Goal: Task Accomplishment & Management: Use online tool/utility

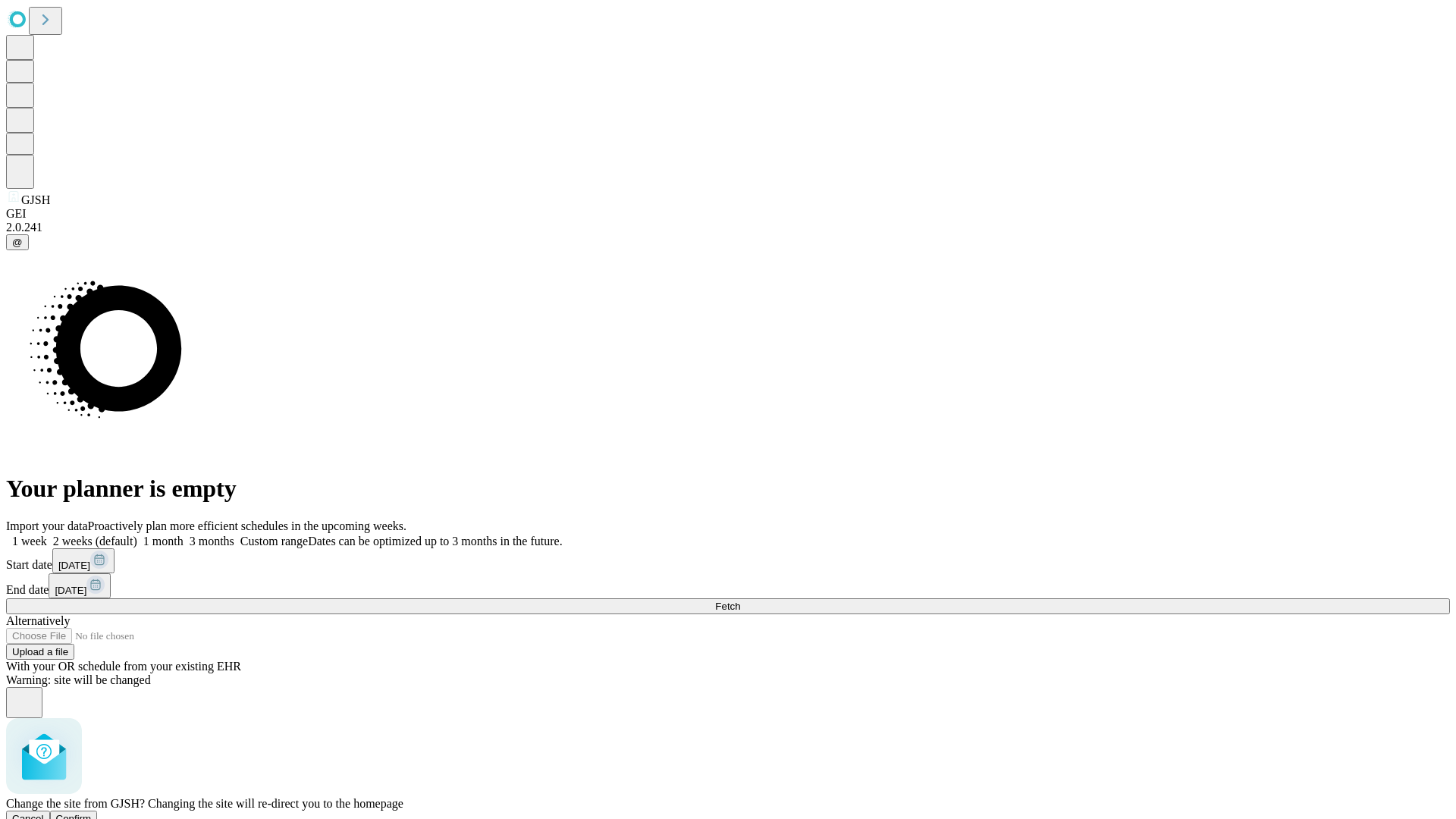
click at [92, 813] on span "Confirm" at bounding box center [74, 818] width 36 height 11
click at [183, 535] on label "1 month" at bounding box center [160, 541] width 46 height 13
click at [740, 601] on span "Fetch" at bounding box center [727, 606] width 25 height 11
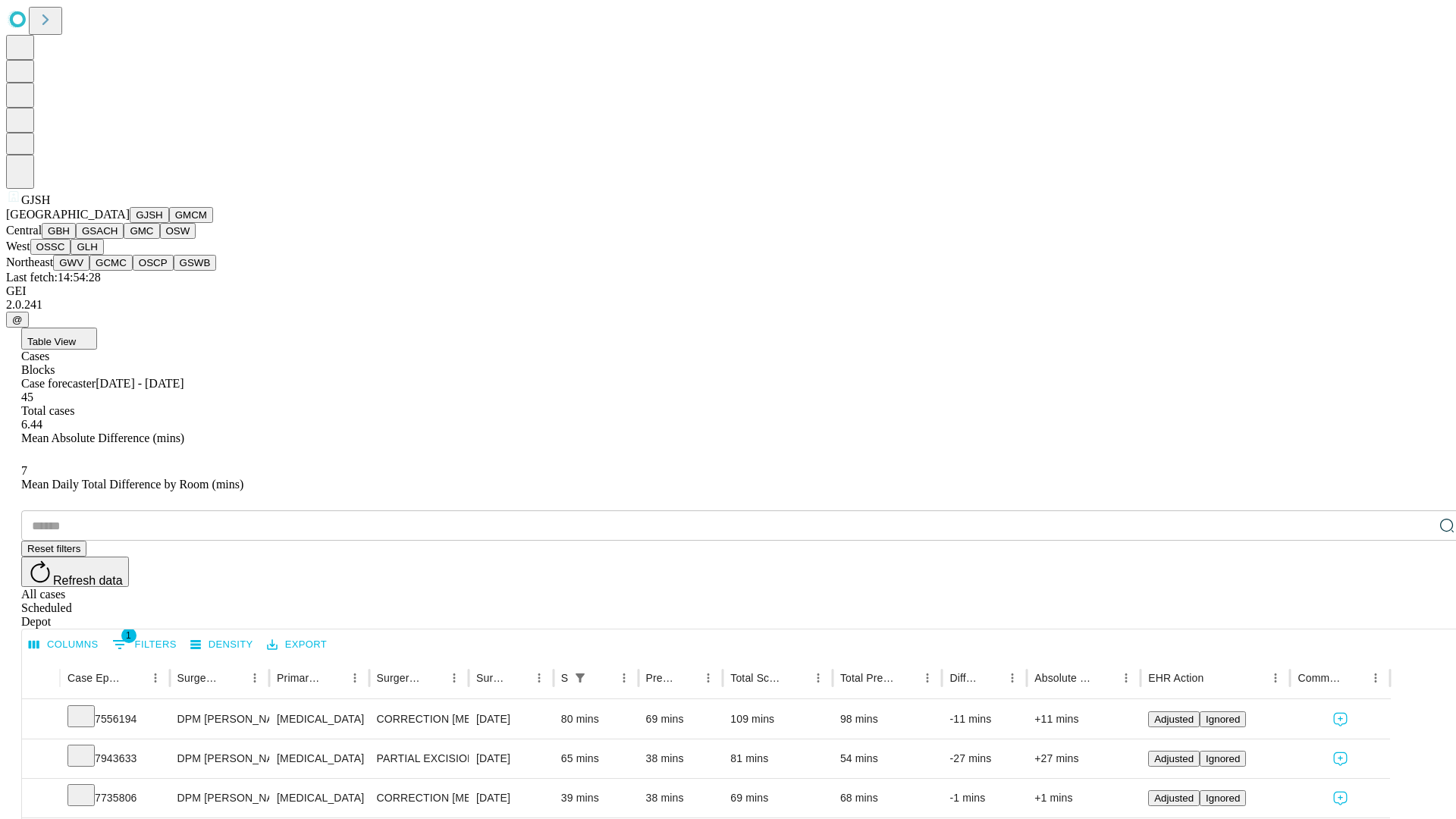
click at [169, 223] on button "GMCM" at bounding box center [191, 214] width 44 height 16
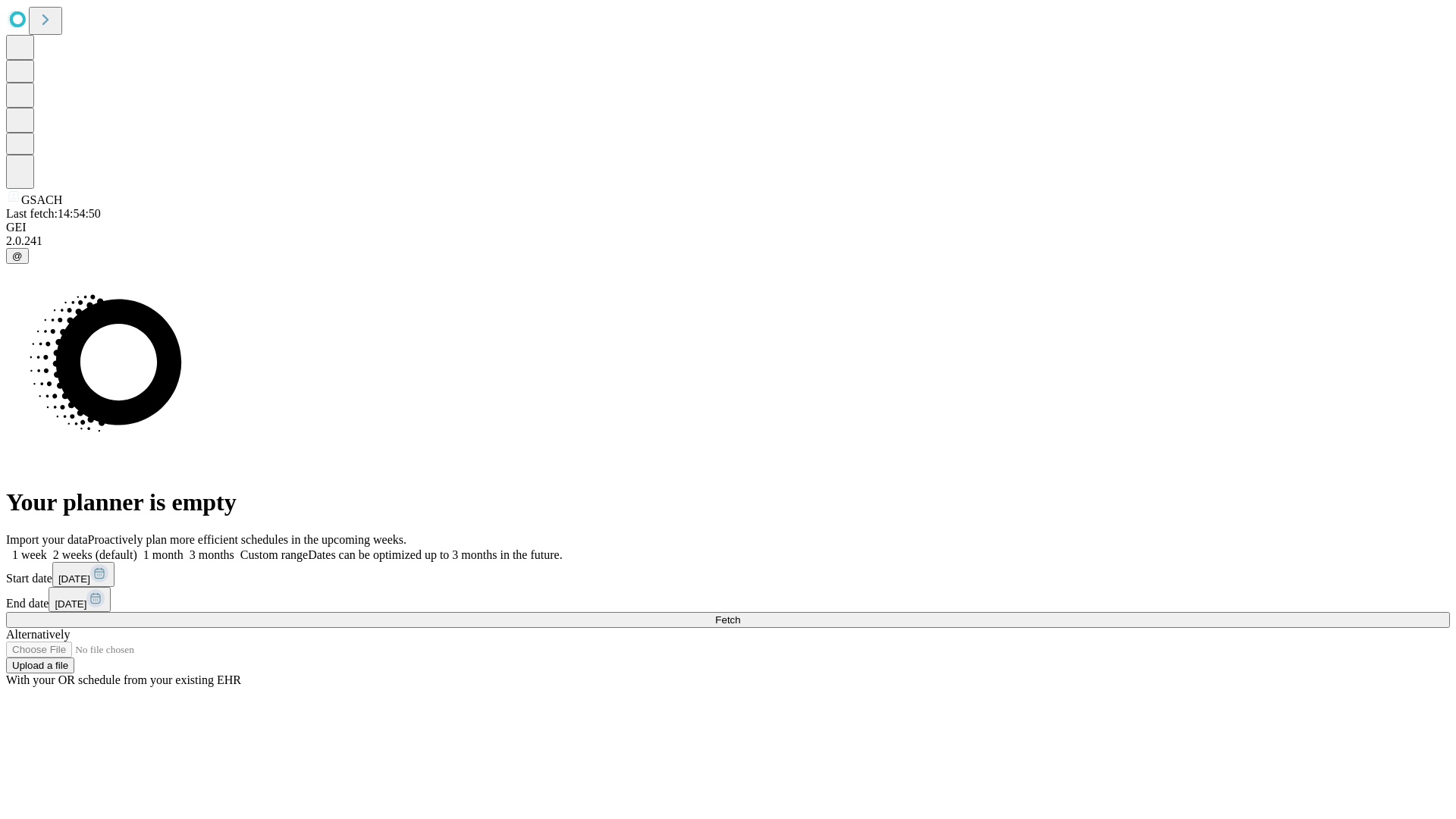
click at [183, 548] on label "1 month" at bounding box center [160, 555] width 46 height 13
click at [740, 615] on span "Fetch" at bounding box center [727, 620] width 25 height 11
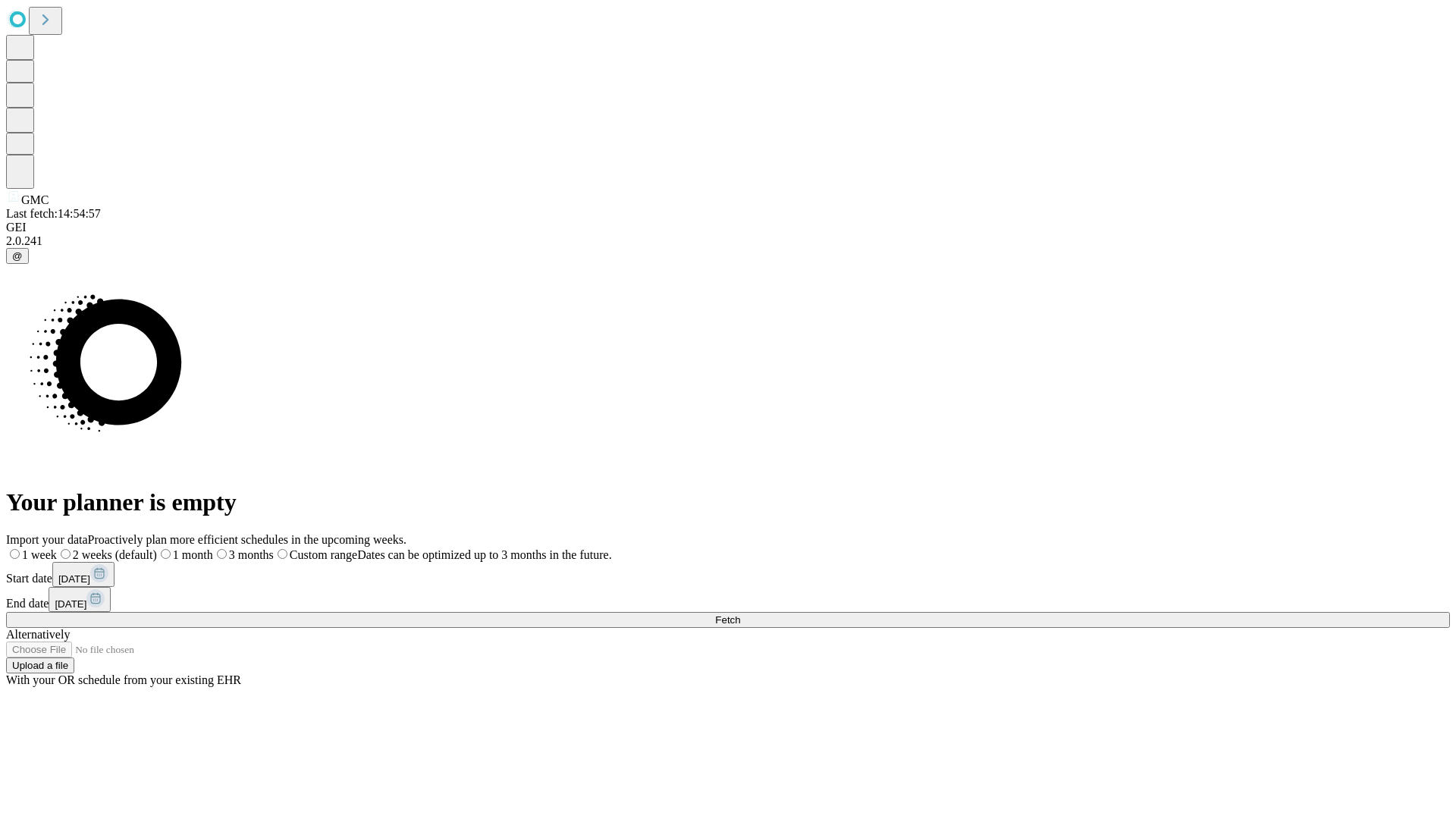
click at [740, 615] on span "Fetch" at bounding box center [727, 620] width 25 height 11
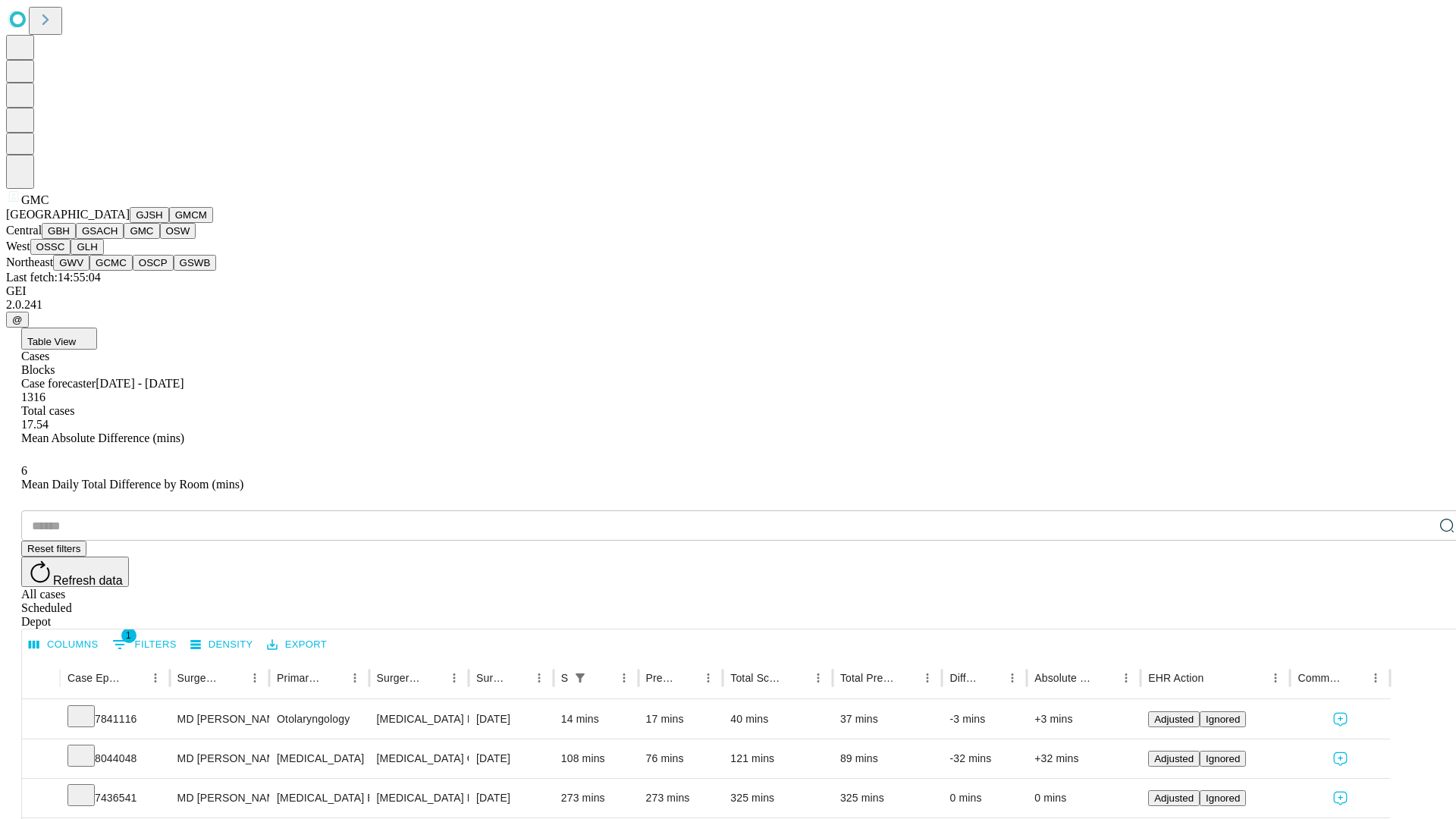
click at [160, 239] on button "OSW" at bounding box center [179, 230] width 37 height 16
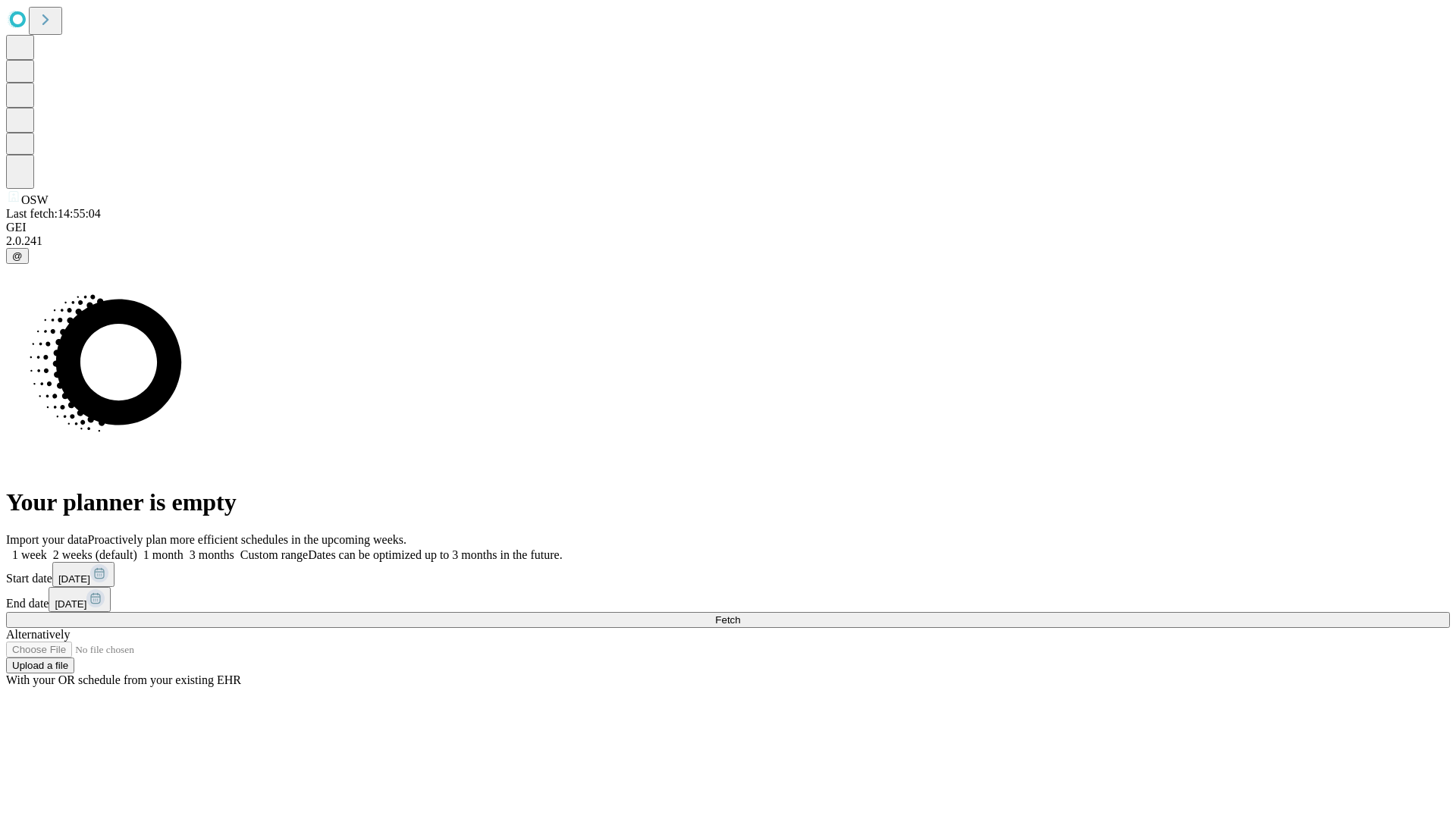
click at [183, 548] on label "1 month" at bounding box center [160, 555] width 46 height 13
click at [740, 615] on span "Fetch" at bounding box center [727, 620] width 25 height 11
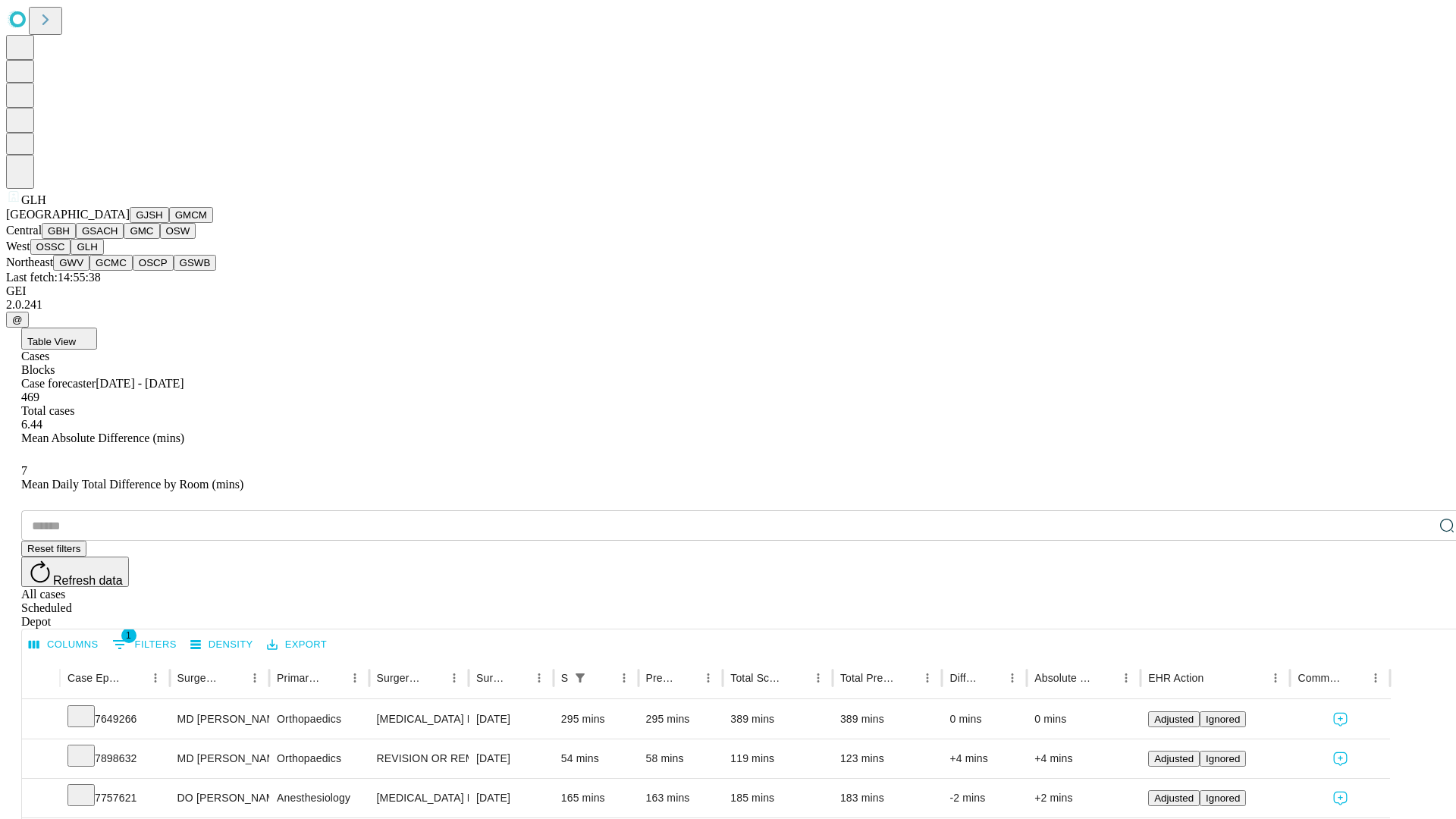
click at [89, 271] on button "GWV" at bounding box center [72, 262] width 37 height 16
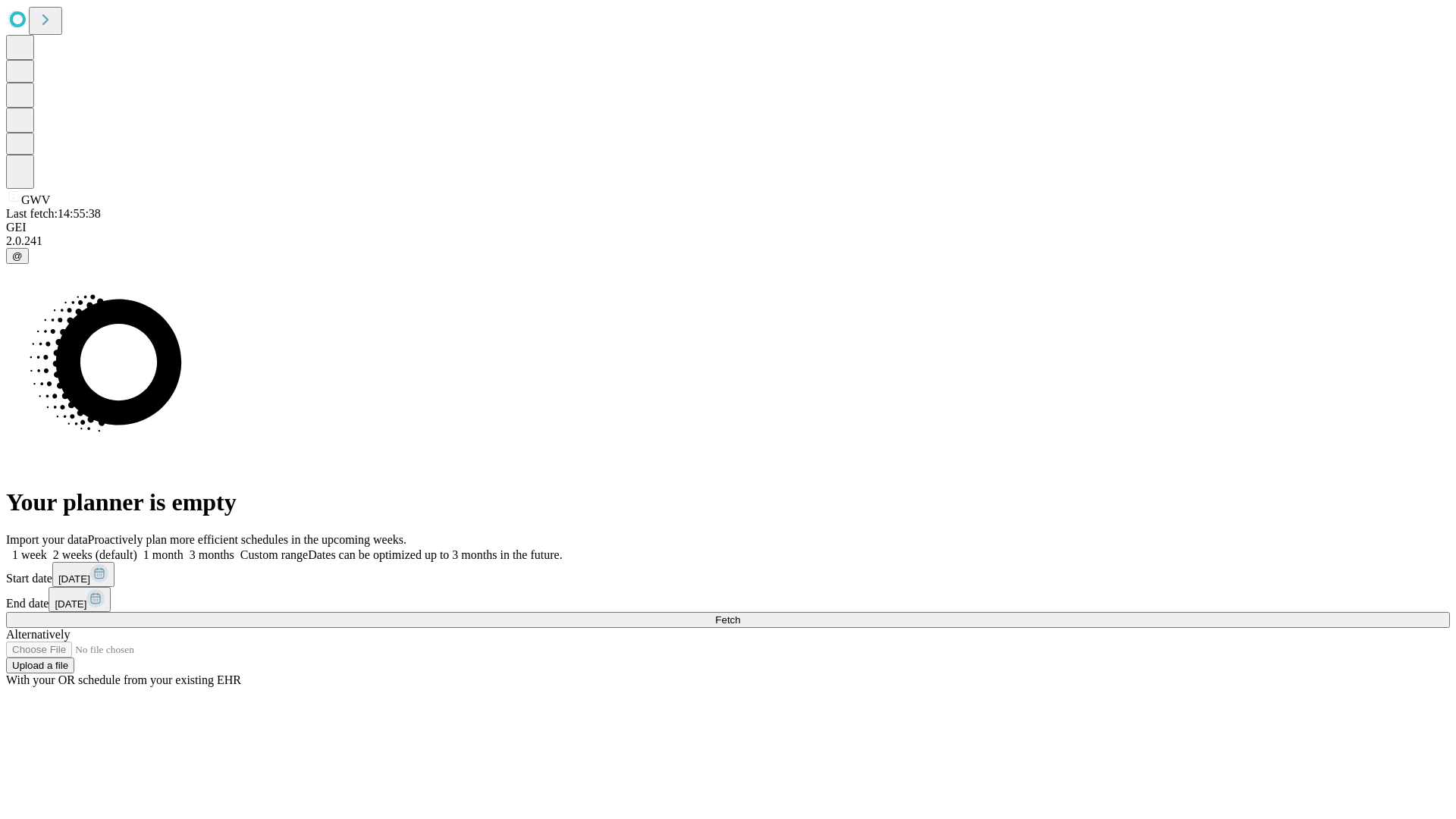
click at [183, 548] on label "1 month" at bounding box center [160, 555] width 46 height 13
click at [740, 615] on span "Fetch" at bounding box center [727, 620] width 25 height 11
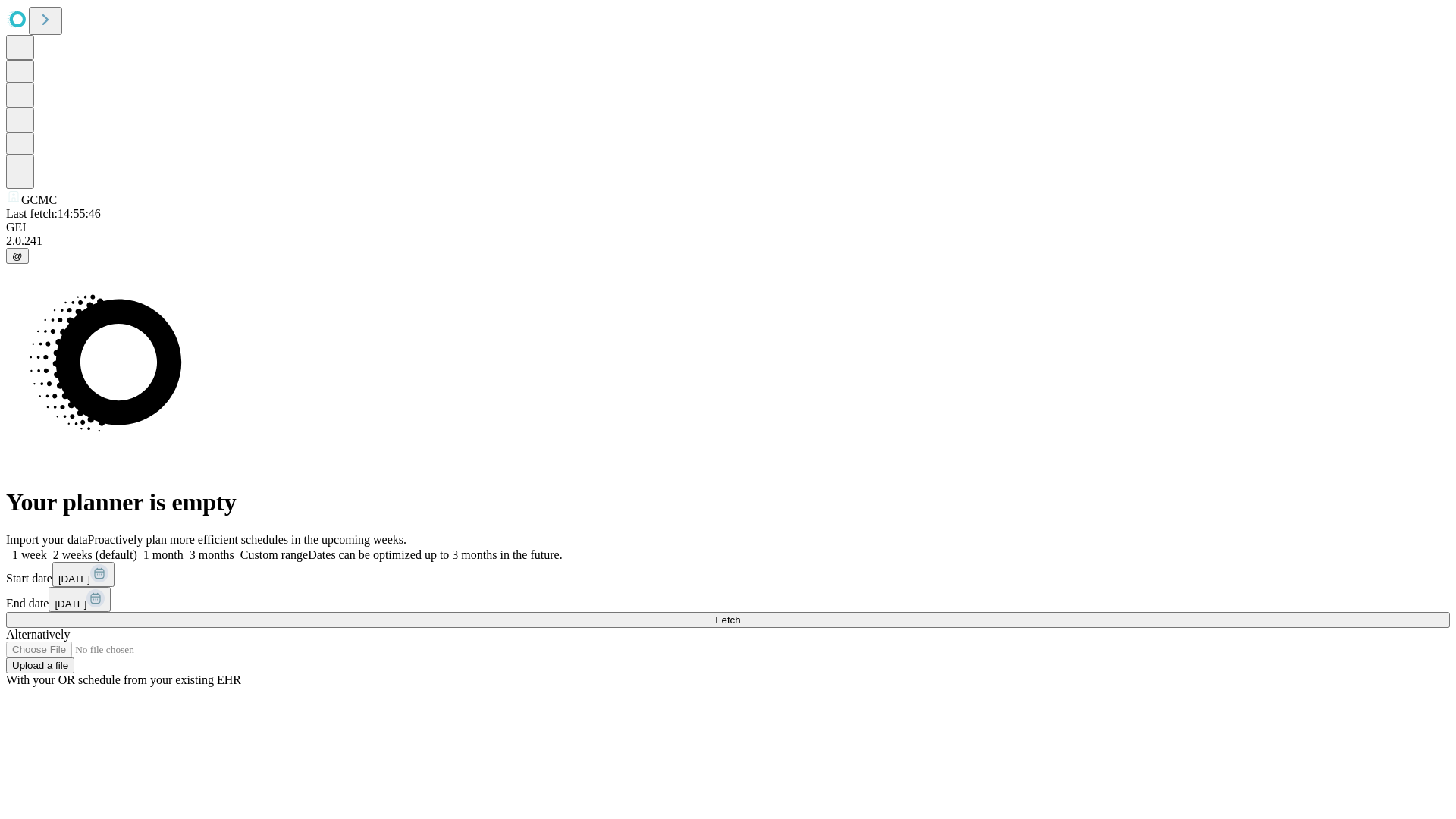
click at [183, 548] on label "1 month" at bounding box center [160, 555] width 46 height 13
click at [740, 615] on span "Fetch" at bounding box center [727, 620] width 25 height 11
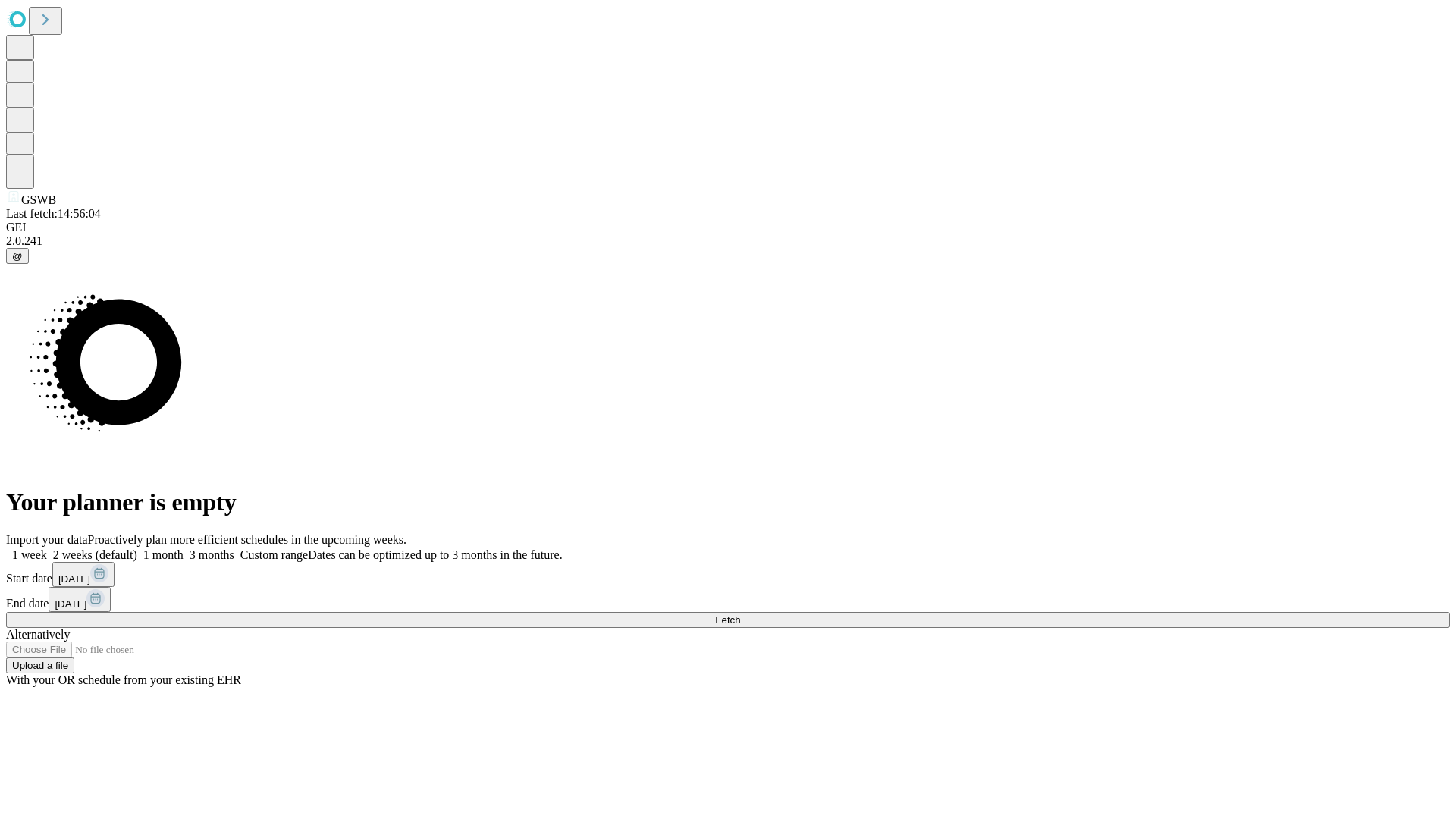
click at [183, 548] on label "1 month" at bounding box center [160, 555] width 46 height 13
click at [740, 615] on span "Fetch" at bounding box center [727, 620] width 25 height 11
